Goal: Task Accomplishment & Management: Use online tool/utility

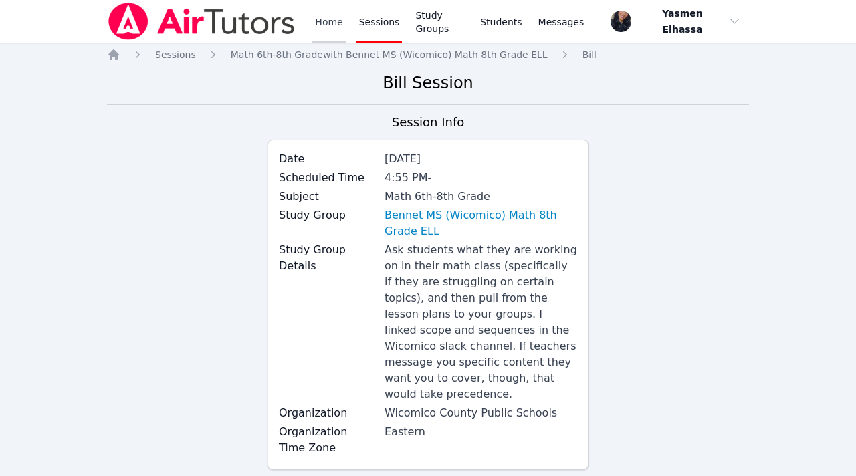
click at [321, 21] on link "Home" at bounding box center [328, 21] width 33 height 43
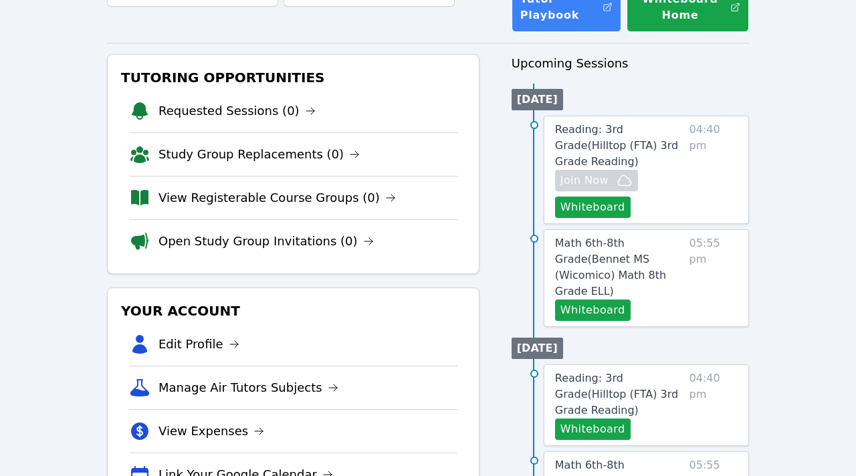
scroll to position [110, 0]
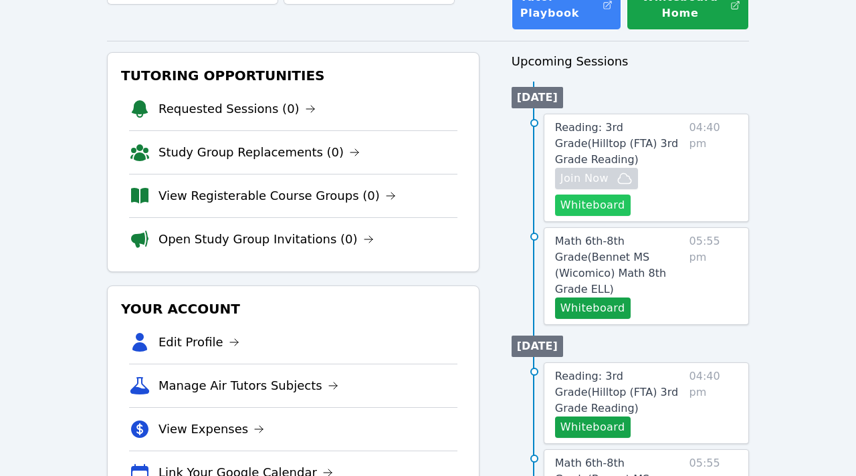
click at [587, 211] on button "Whiteboard" at bounding box center [593, 205] width 76 height 21
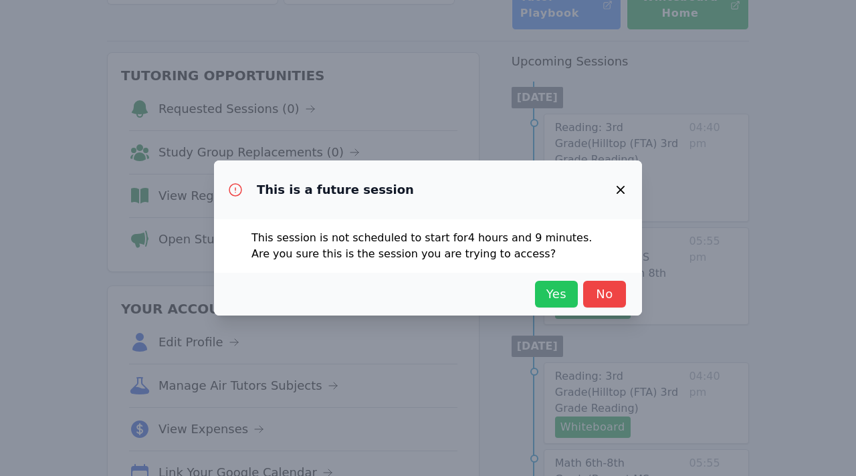
click at [556, 306] on button "Yes" at bounding box center [556, 294] width 43 height 27
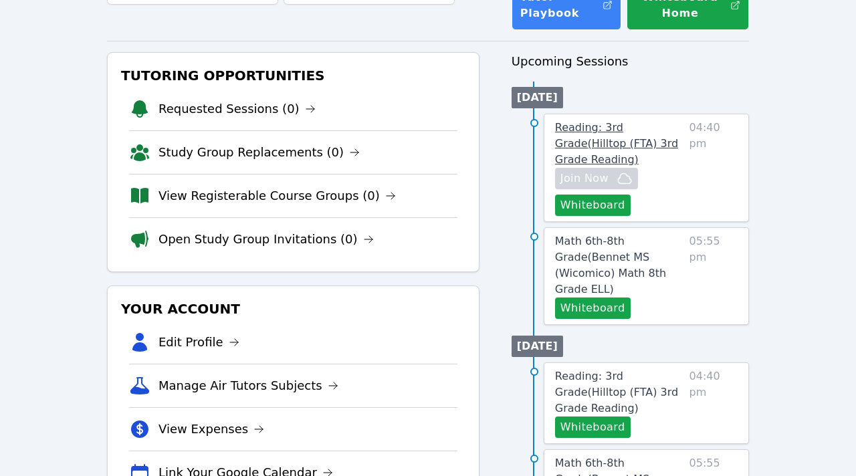
click at [644, 129] on span "Reading: 3rd Grade ( Hilltop (FTA) 3rd Grade Reading )" at bounding box center [616, 143] width 123 height 45
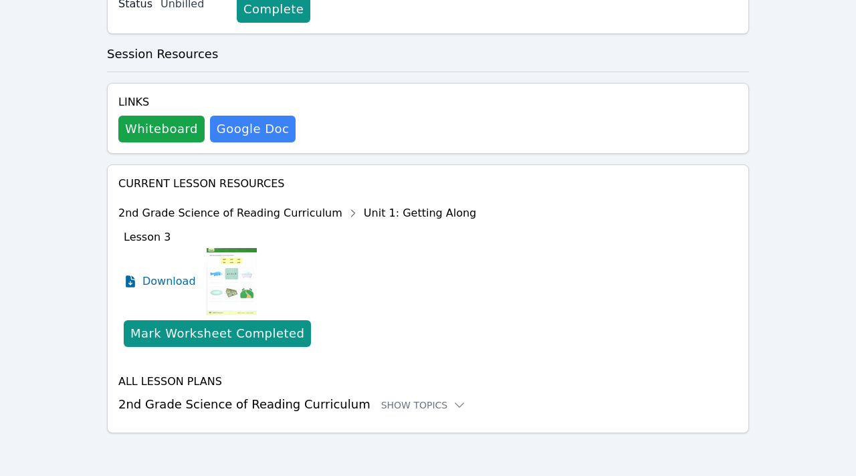
scroll to position [465, 0]
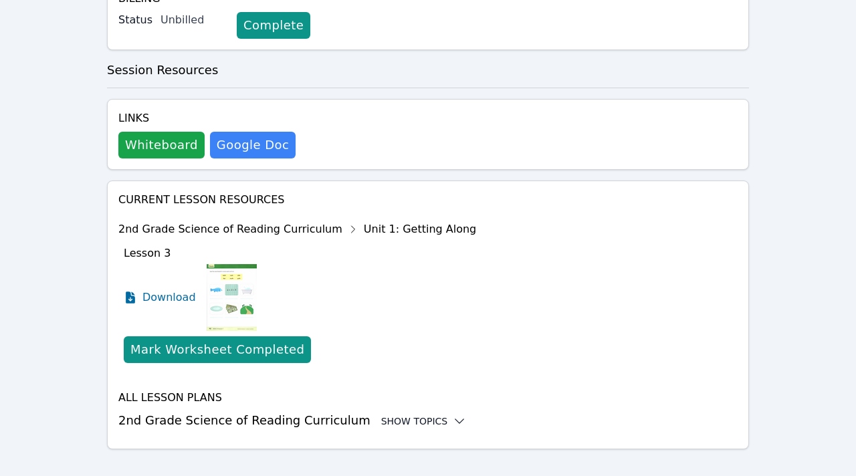
click at [389, 415] on div "Show Topics" at bounding box center [424, 421] width 86 height 13
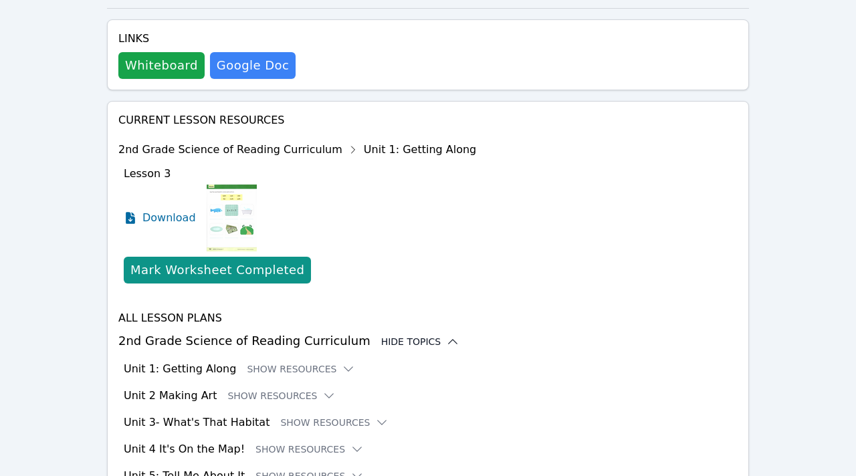
scroll to position [549, 0]
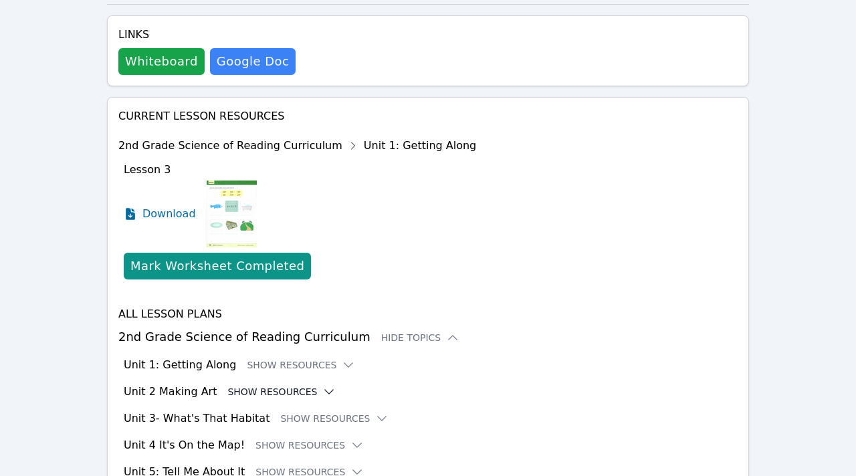
click at [278, 385] on button "Show Resources" at bounding box center [281, 391] width 108 height 13
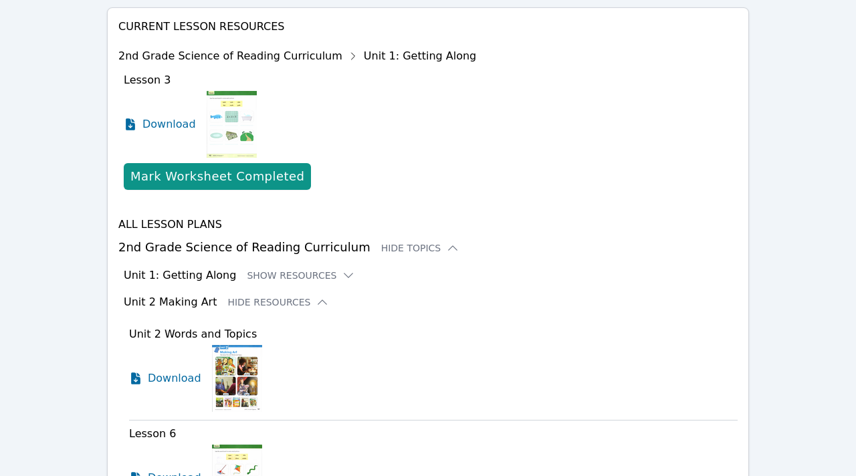
scroll to position [639, 0]
click at [310, 268] on button "Show Resources" at bounding box center [301, 274] width 108 height 13
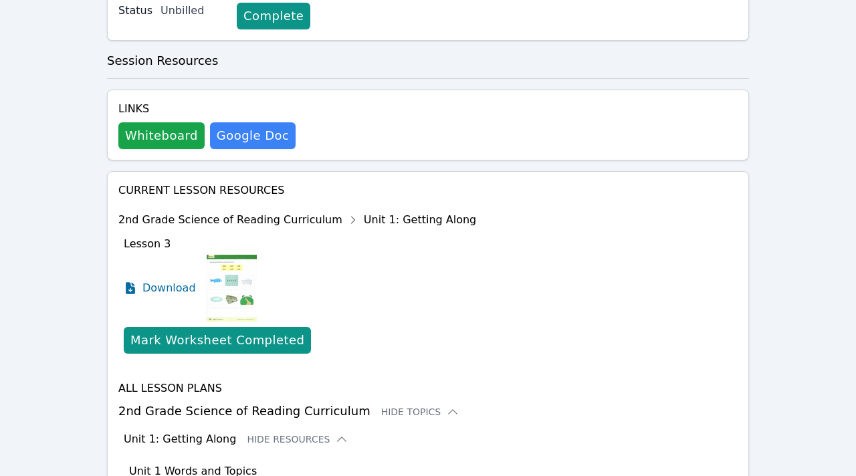
scroll to position [0, 0]
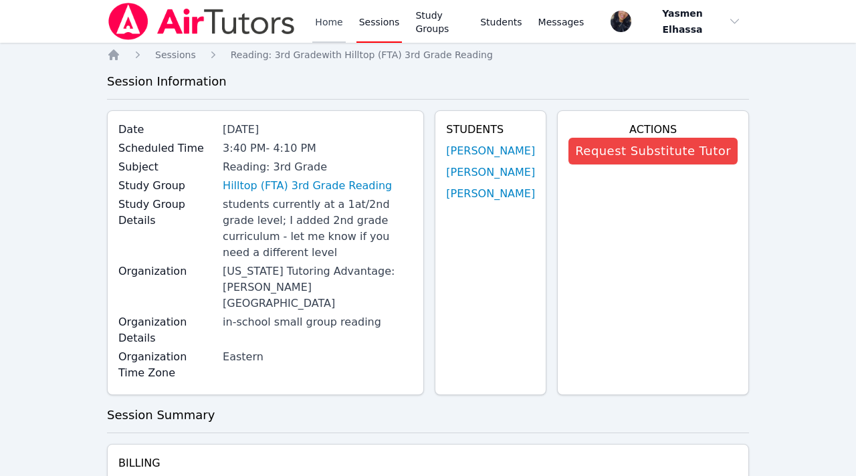
click at [329, 28] on link "Home" at bounding box center [328, 21] width 33 height 43
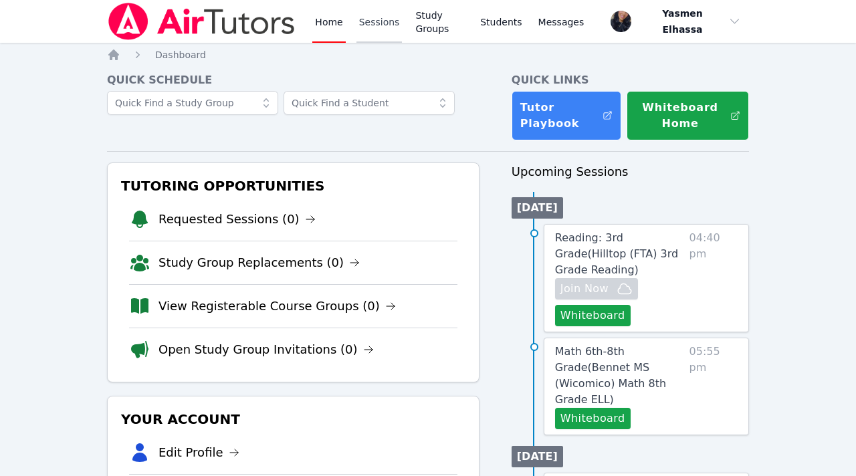
click at [387, 22] on link "Sessions" at bounding box center [380, 21] width 46 height 43
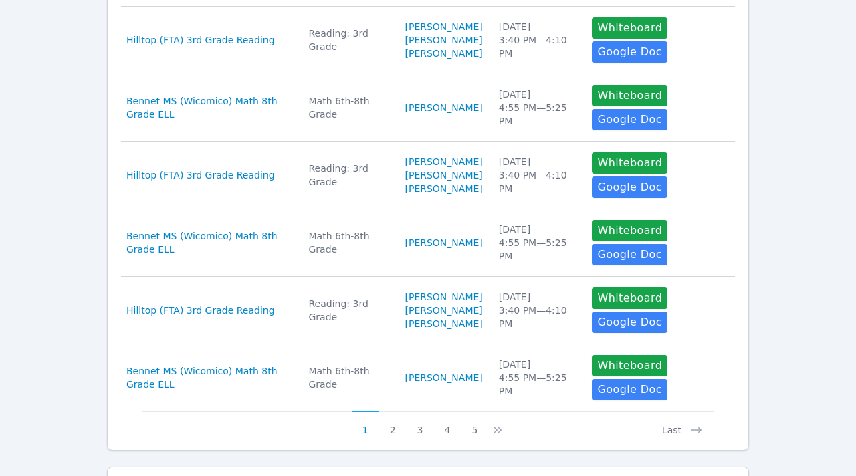
scroll to position [789, 0]
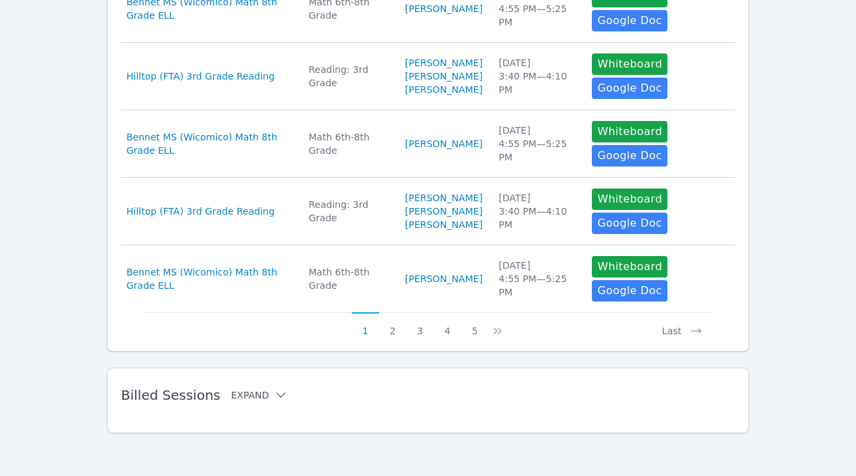
click at [231, 396] on button "Expand" at bounding box center [259, 395] width 57 height 13
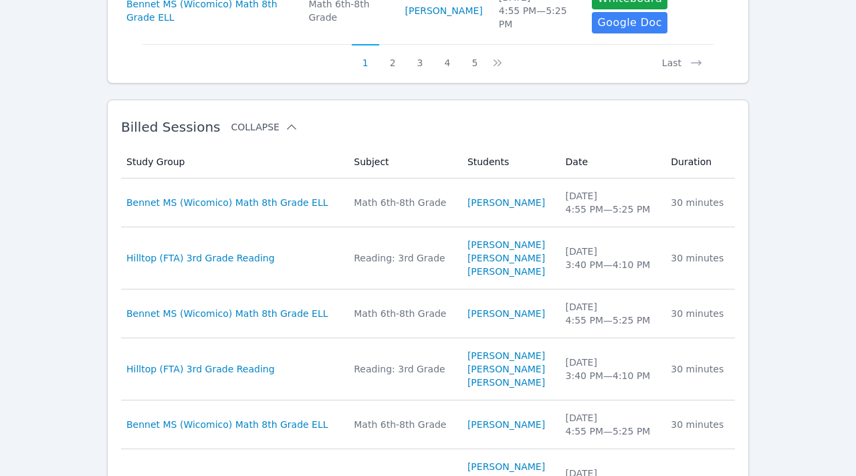
scroll to position [1026, 0]
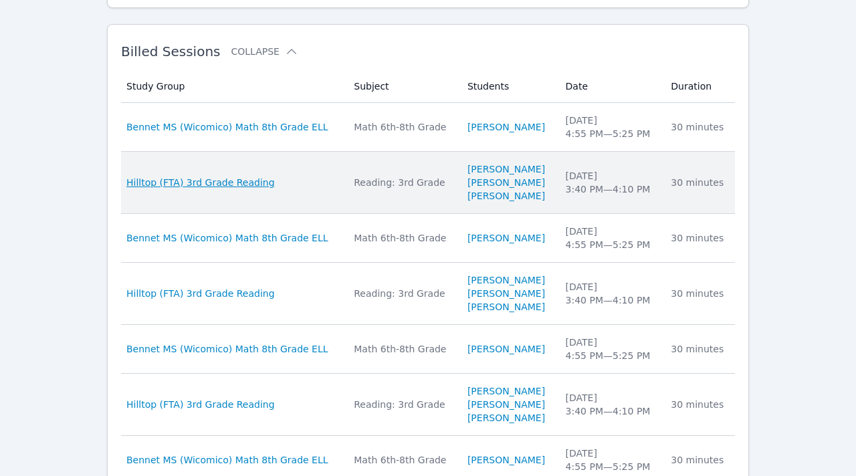
click at [244, 189] on span "Hilltop (FTA) 3rd Grade Reading" at bounding box center [200, 182] width 149 height 13
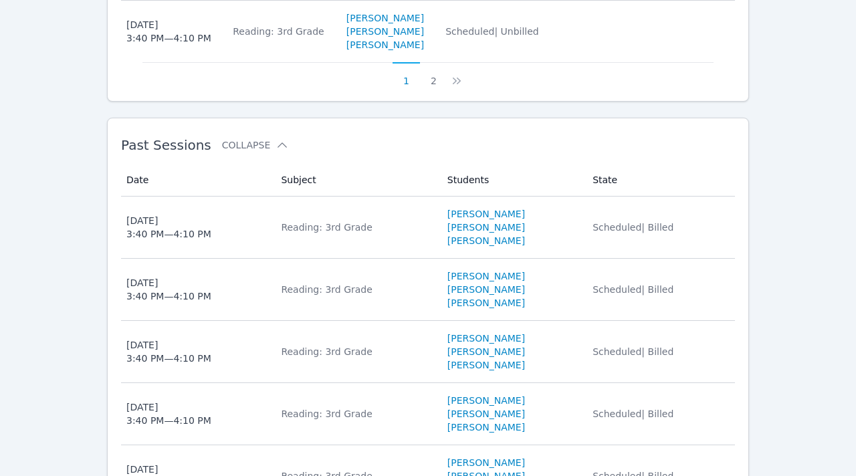
scroll to position [1224, 0]
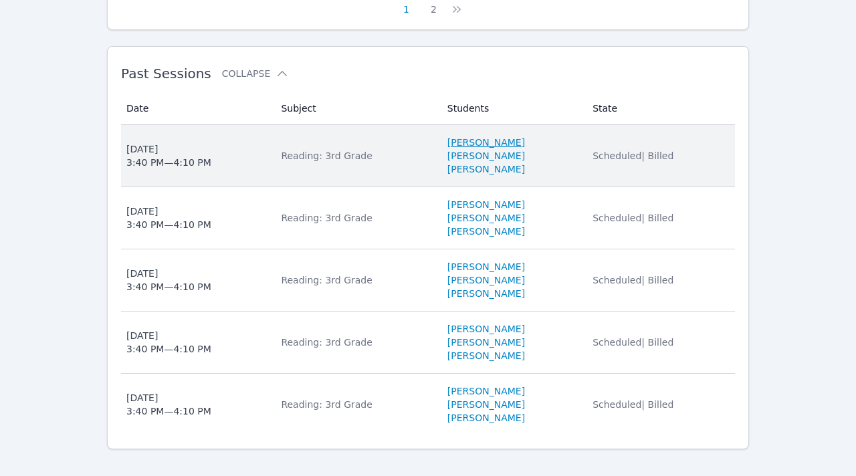
click at [486, 136] on link "[PERSON_NAME]" at bounding box center [487, 142] width 78 height 13
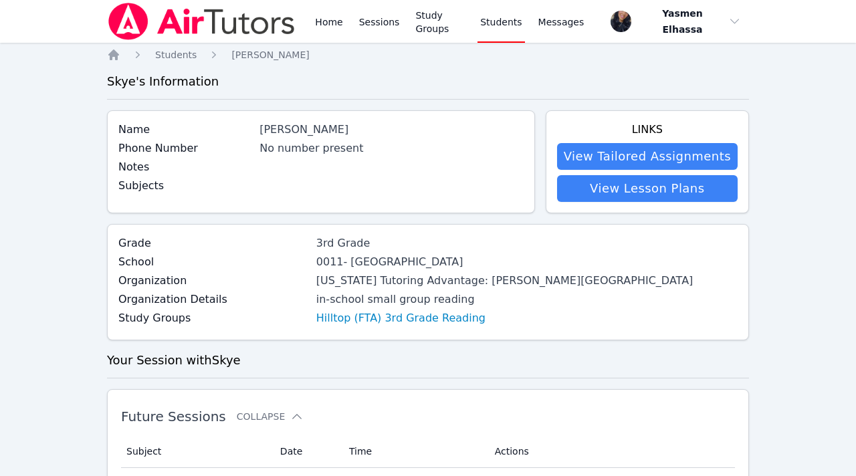
scroll to position [1224, 0]
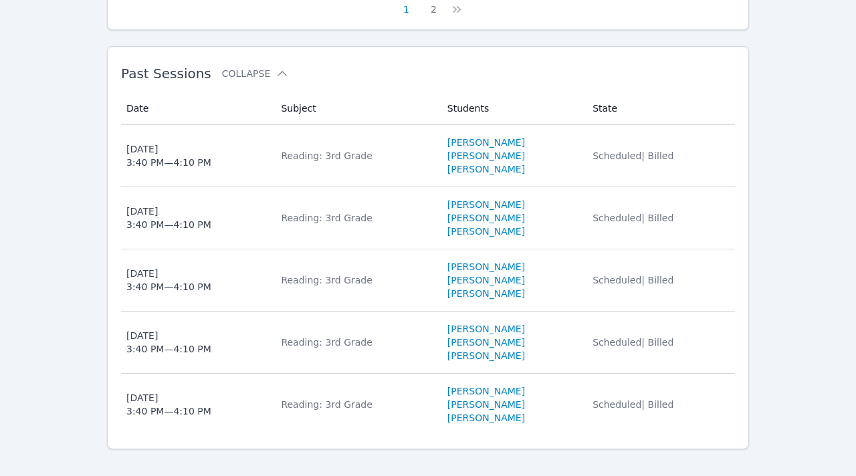
click at [197, 125] on td "Date [DATE] 3:40 PM — 4:10 PM" at bounding box center [197, 156] width 152 height 62
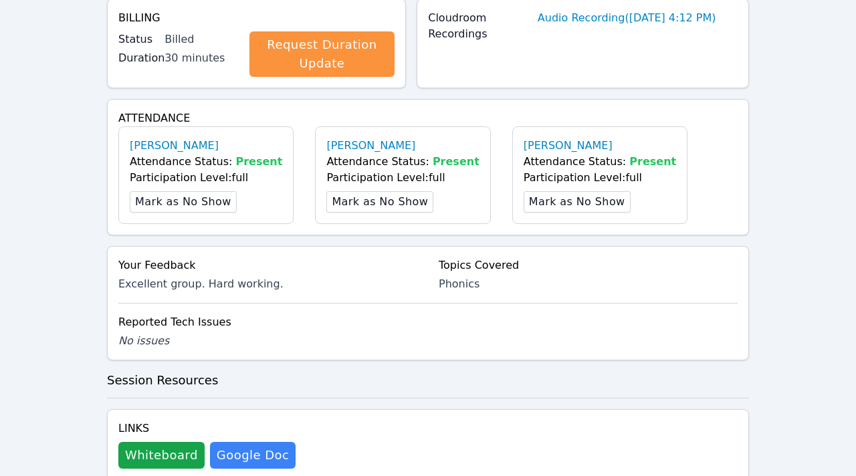
scroll to position [382, 0]
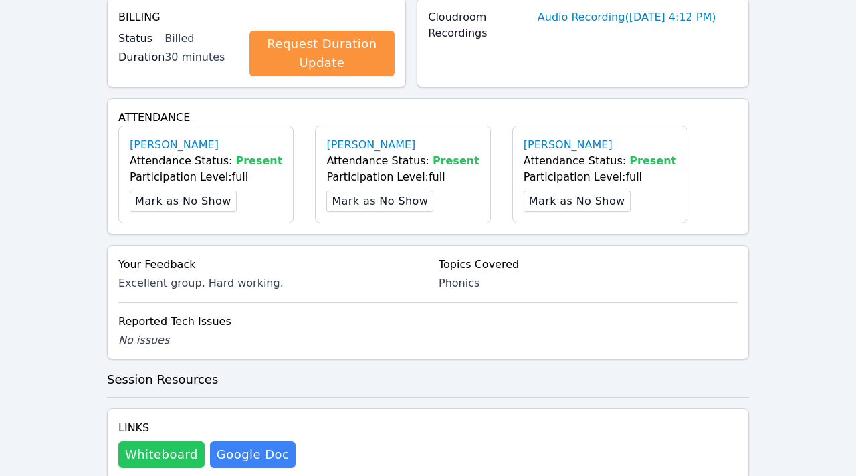
click at [159, 442] on button "Whiteboard" at bounding box center [161, 455] width 86 height 27
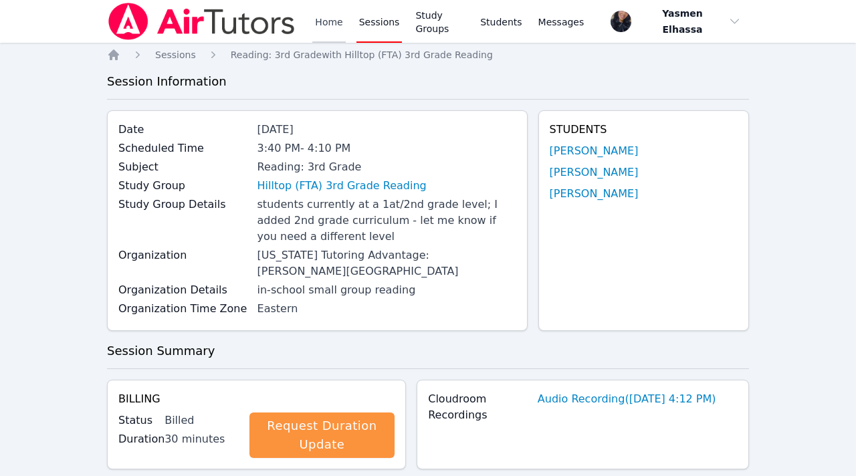
click at [333, 26] on link "Home" at bounding box center [328, 21] width 33 height 43
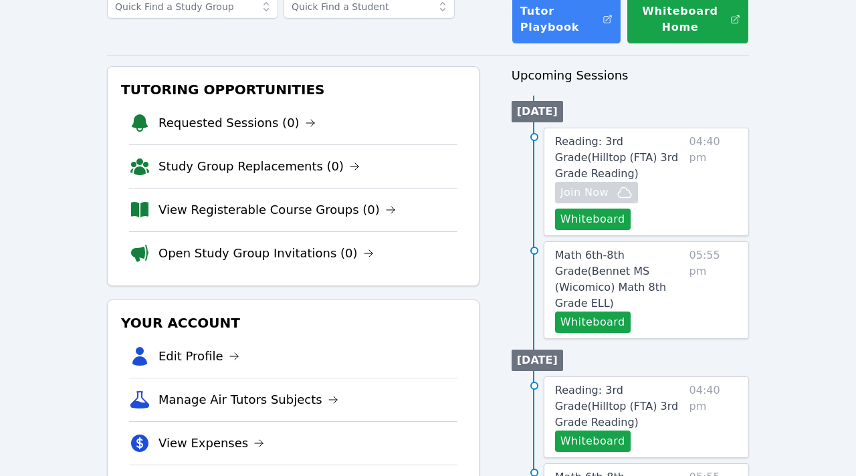
scroll to position [123, 0]
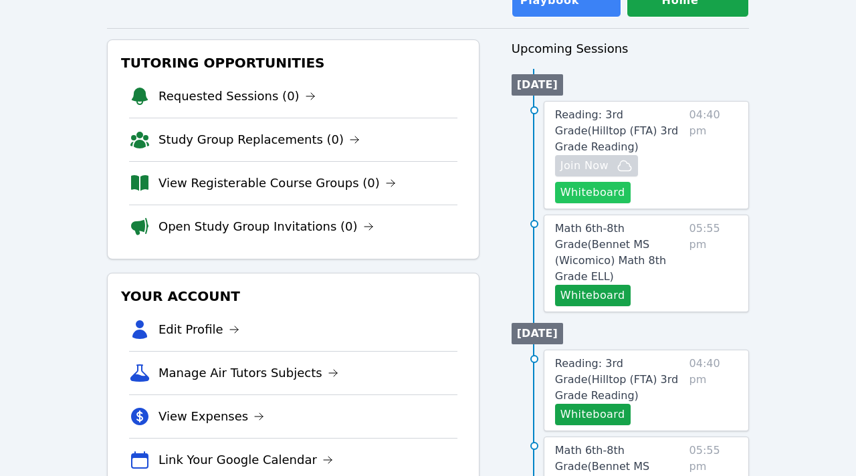
click at [615, 192] on button "Whiteboard" at bounding box center [593, 192] width 76 height 21
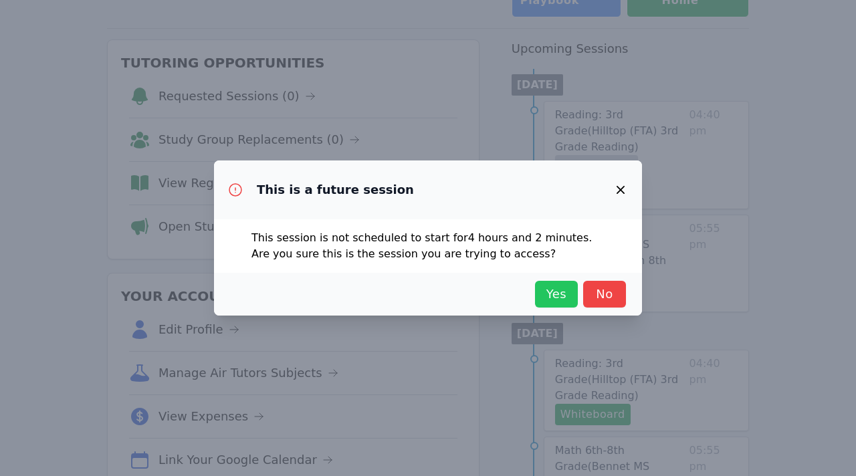
click at [547, 301] on span "Yes" at bounding box center [556, 294] width 29 height 19
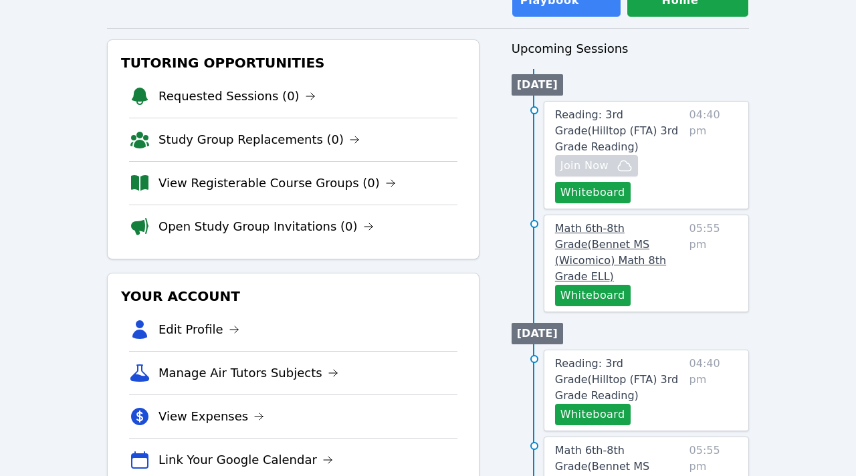
click at [596, 244] on span "Math 6th-8th Grade ( Bennet MS (Wicomico) Math 8th Grade ELL )" at bounding box center [610, 252] width 111 height 61
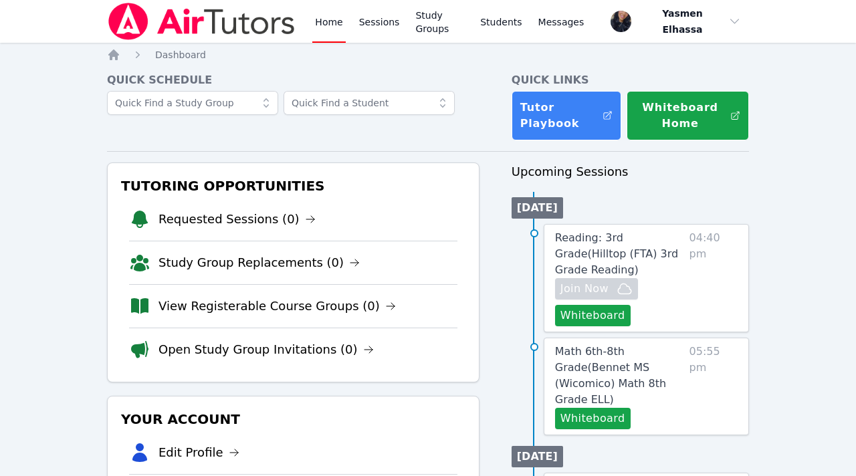
scroll to position [123, 0]
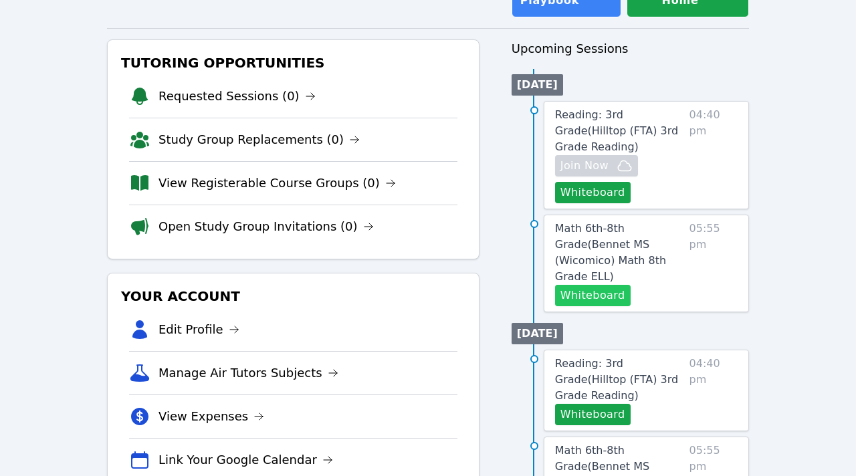
click at [579, 285] on button "Whiteboard" at bounding box center [593, 295] width 76 height 21
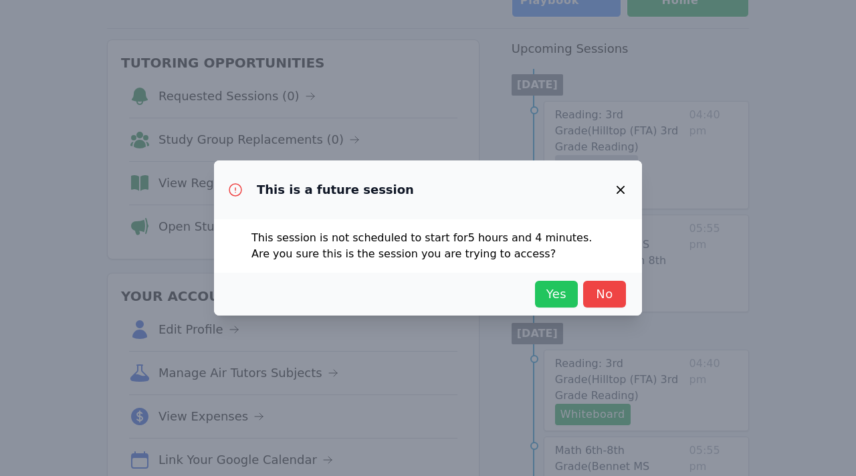
click at [553, 288] on span "Yes" at bounding box center [556, 294] width 29 height 19
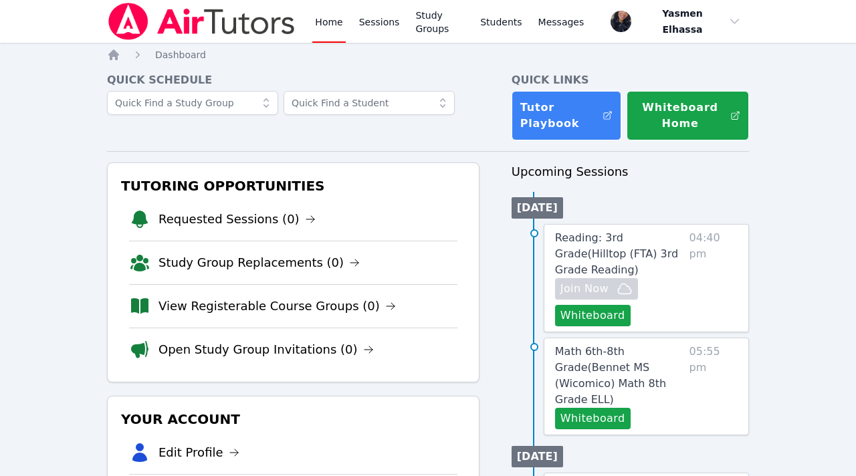
click at [592, 248] on span "Reading: 3rd Grade ( Hilltop (FTA) 3rd Grade Reading )" at bounding box center [616, 254] width 123 height 45
click at [576, 310] on button "Whiteboard" at bounding box center [593, 315] width 76 height 21
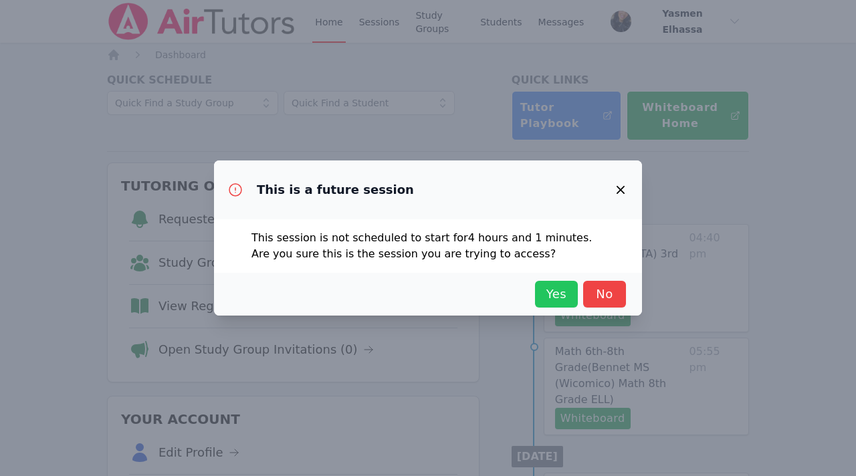
click at [556, 296] on span "Yes" at bounding box center [556, 294] width 29 height 19
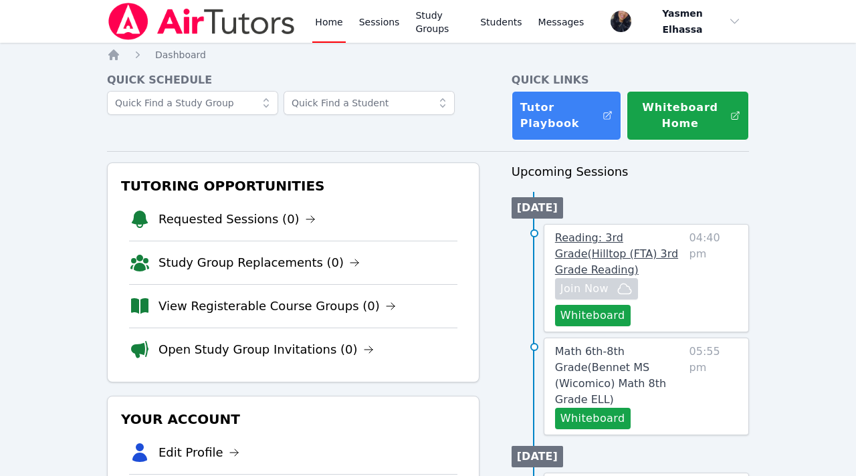
click at [578, 247] on link "Reading: 3rd Grade ( Hilltop (FTA) 3rd Grade Reading )" at bounding box center [619, 254] width 129 height 48
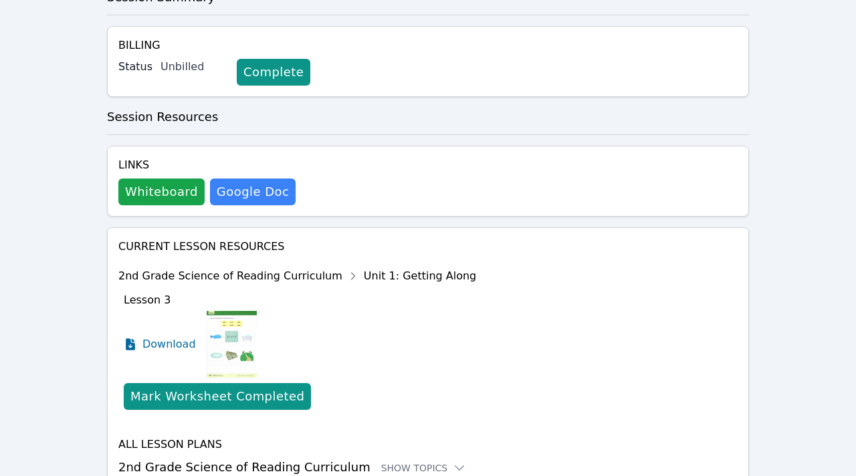
scroll to position [465, 0]
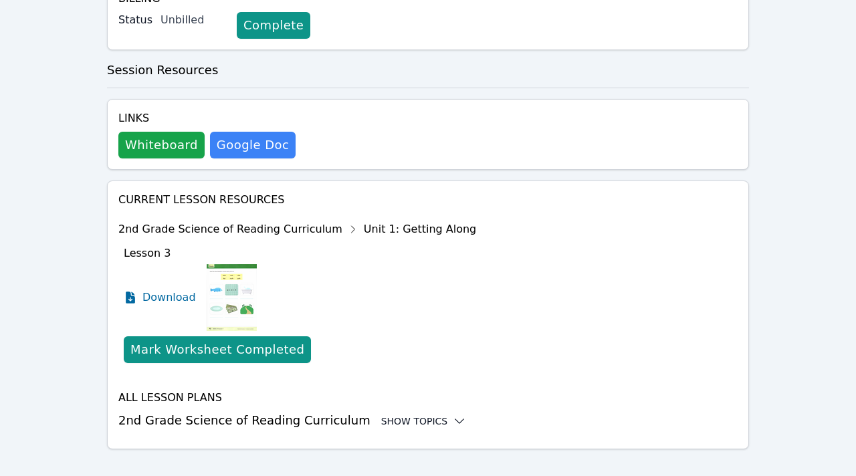
click at [389, 415] on div "Show Topics" at bounding box center [424, 421] width 86 height 13
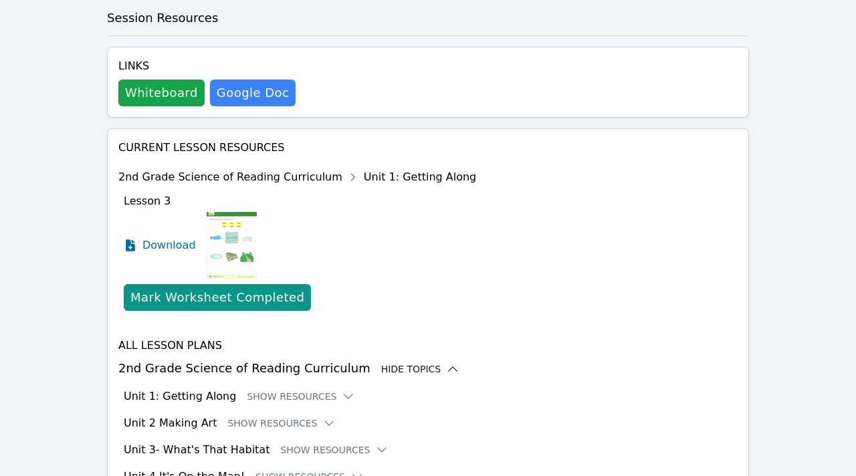
scroll to position [545, 0]
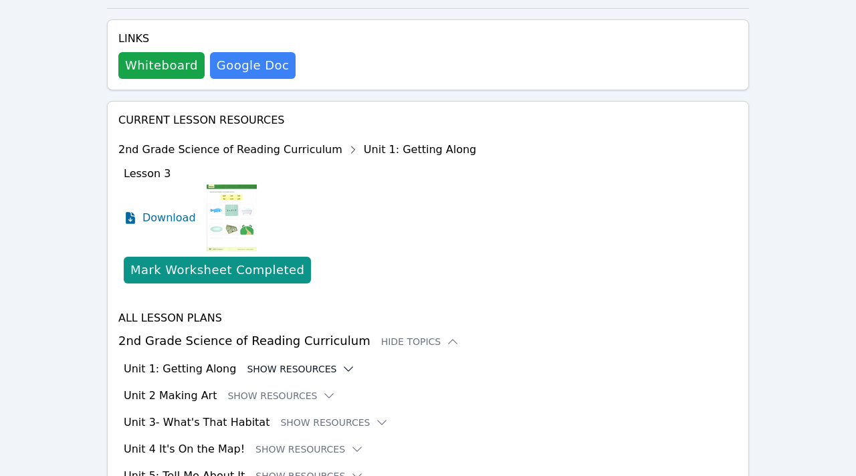
click at [306, 363] on button "Show Resources" at bounding box center [301, 369] width 108 height 13
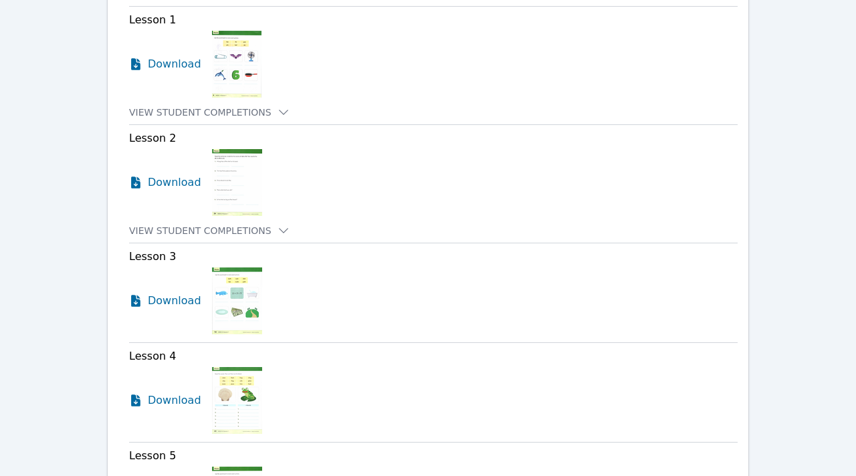
scroll to position [1046, 0]
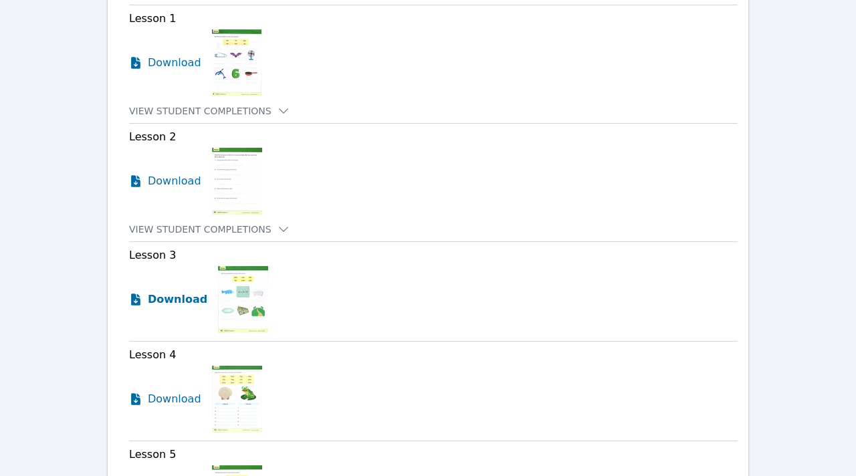
click at [165, 292] on span "Download" at bounding box center [178, 300] width 60 height 16
